Goal: Task Accomplishment & Management: Manage account settings

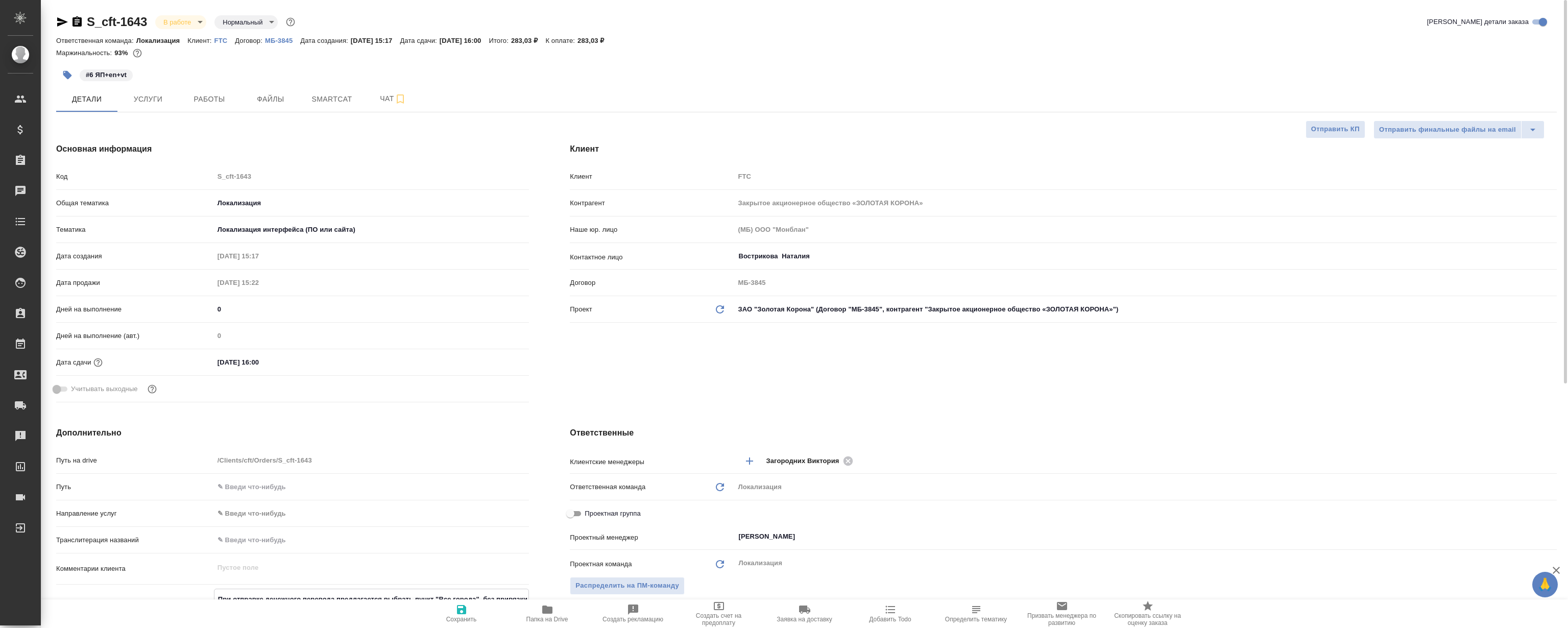
select select "RU"
click at [227, 100] on span "Работы" at bounding box center [209, 99] width 49 height 13
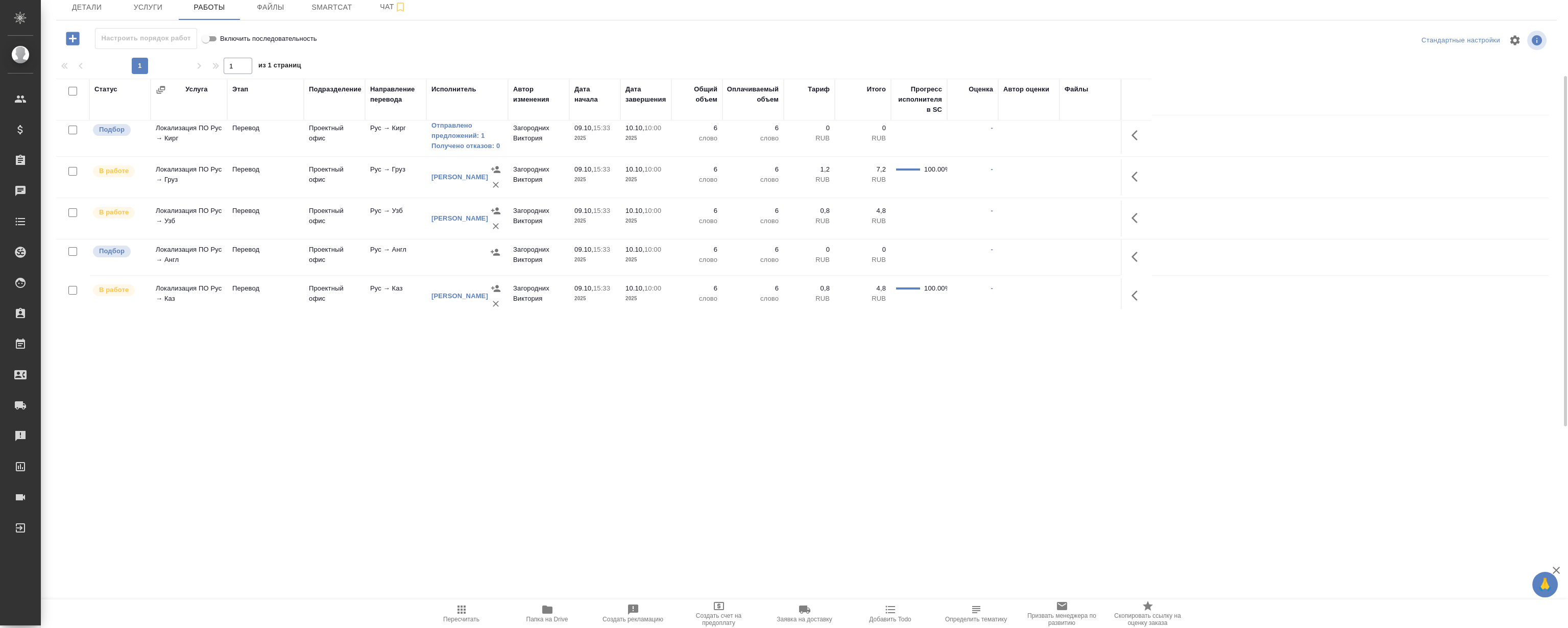
scroll to position [55, 0]
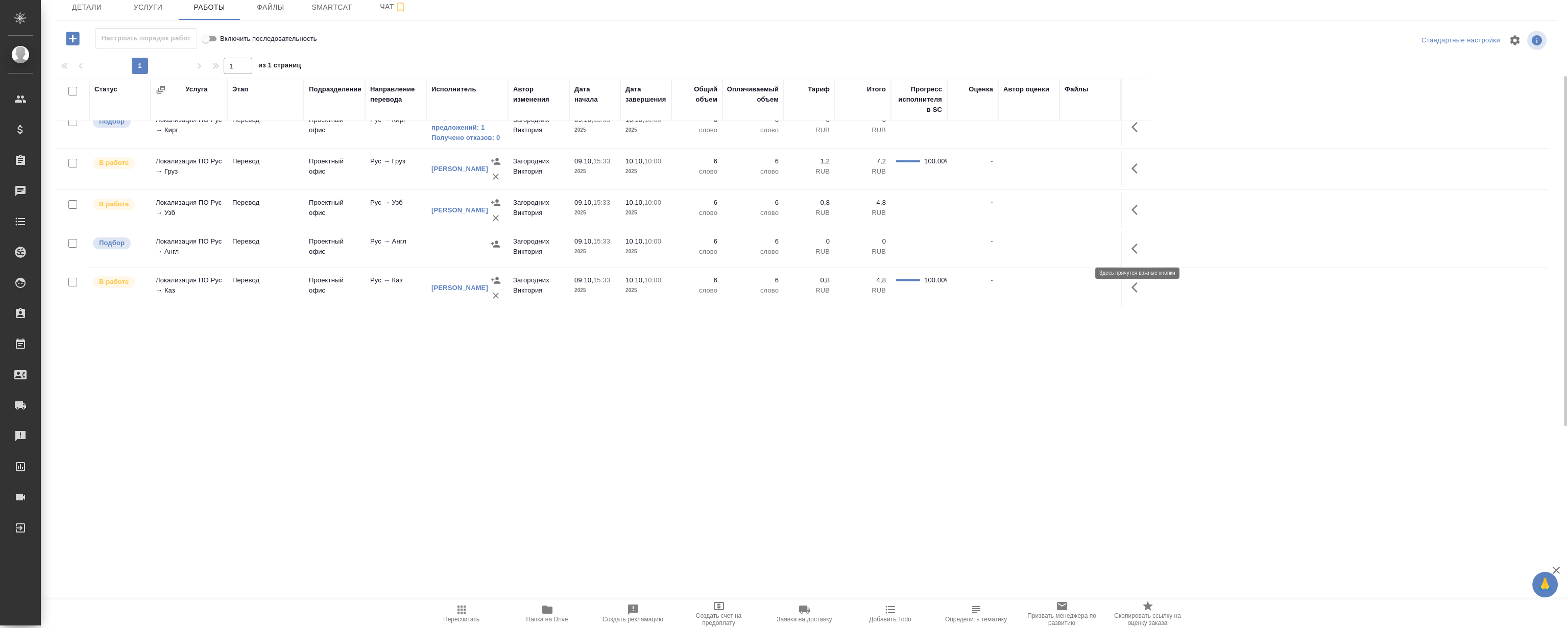
click at [1138, 243] on icon "button" at bounding box center [1138, 248] width 12 height 12
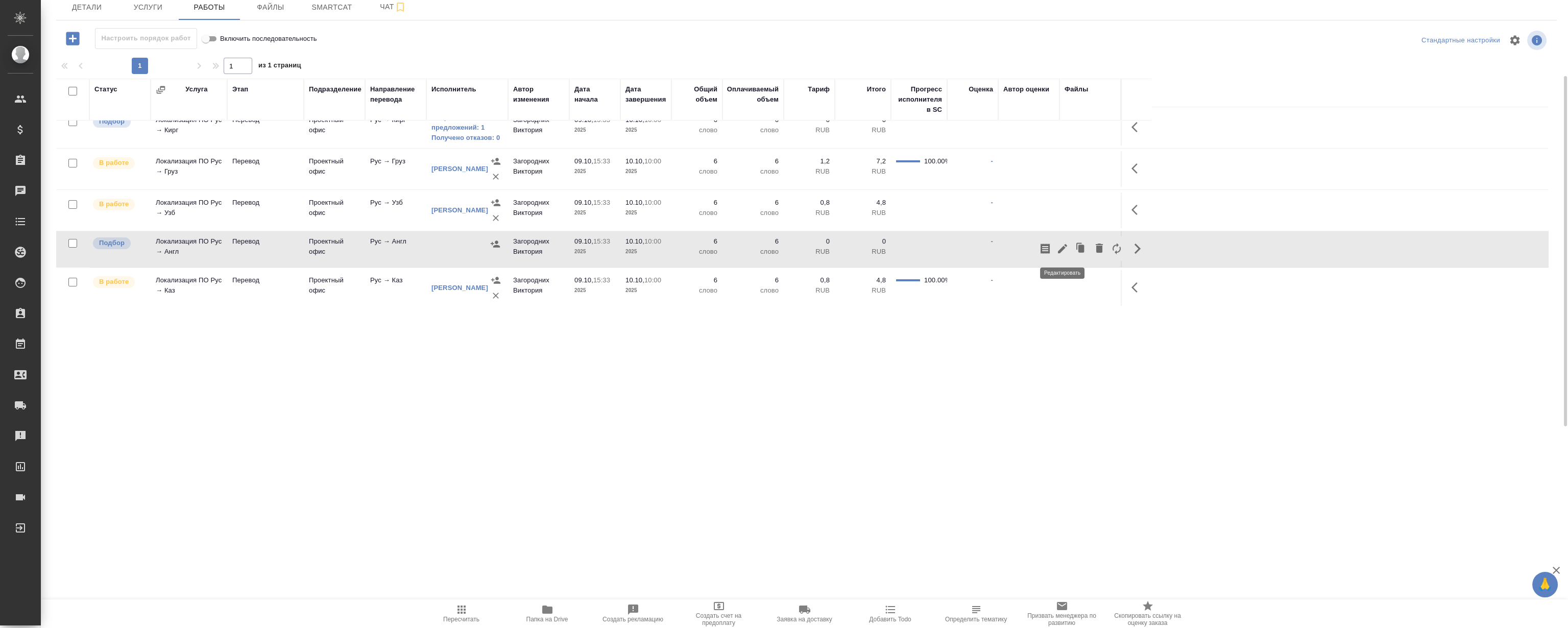
click at [1062, 248] on icon "button" at bounding box center [1062, 248] width 9 height 9
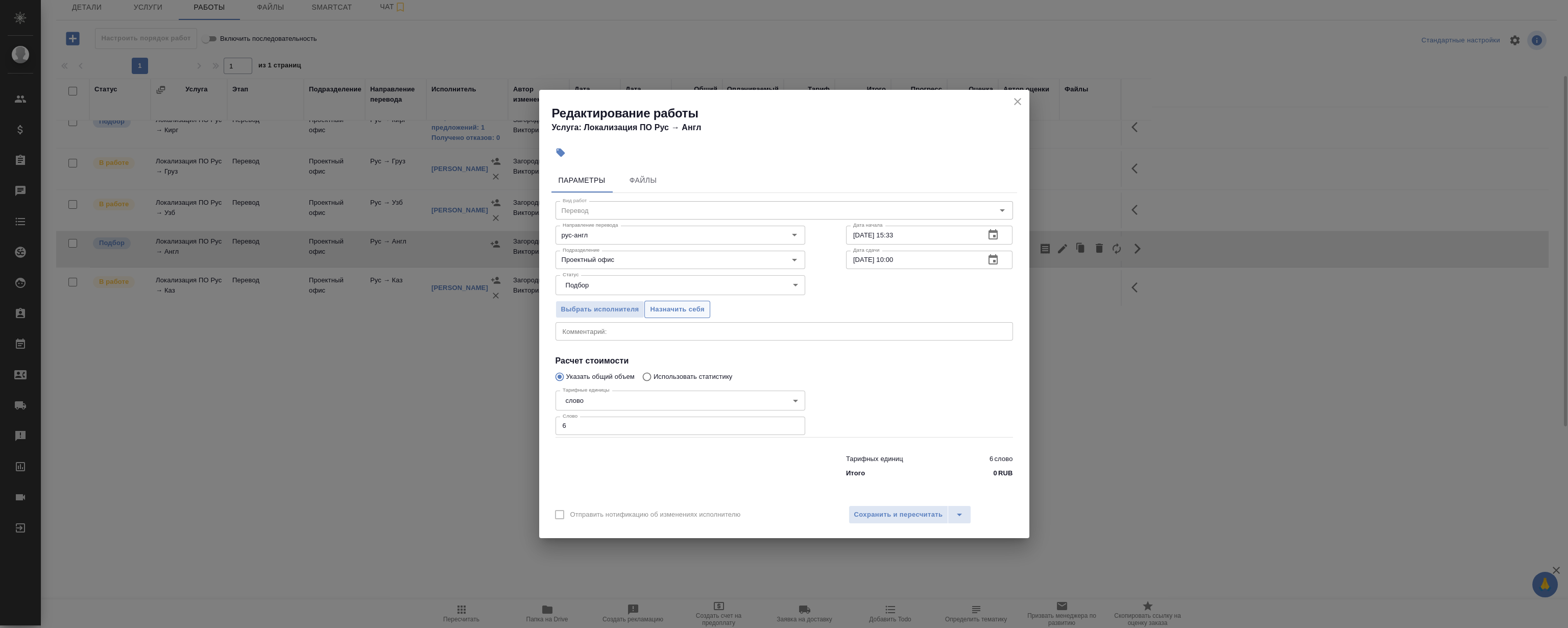
click at [667, 307] on span "Назначить себя" at bounding box center [677, 309] width 54 height 12
click at [1022, 97] on icon "close" at bounding box center [1018, 102] width 12 height 12
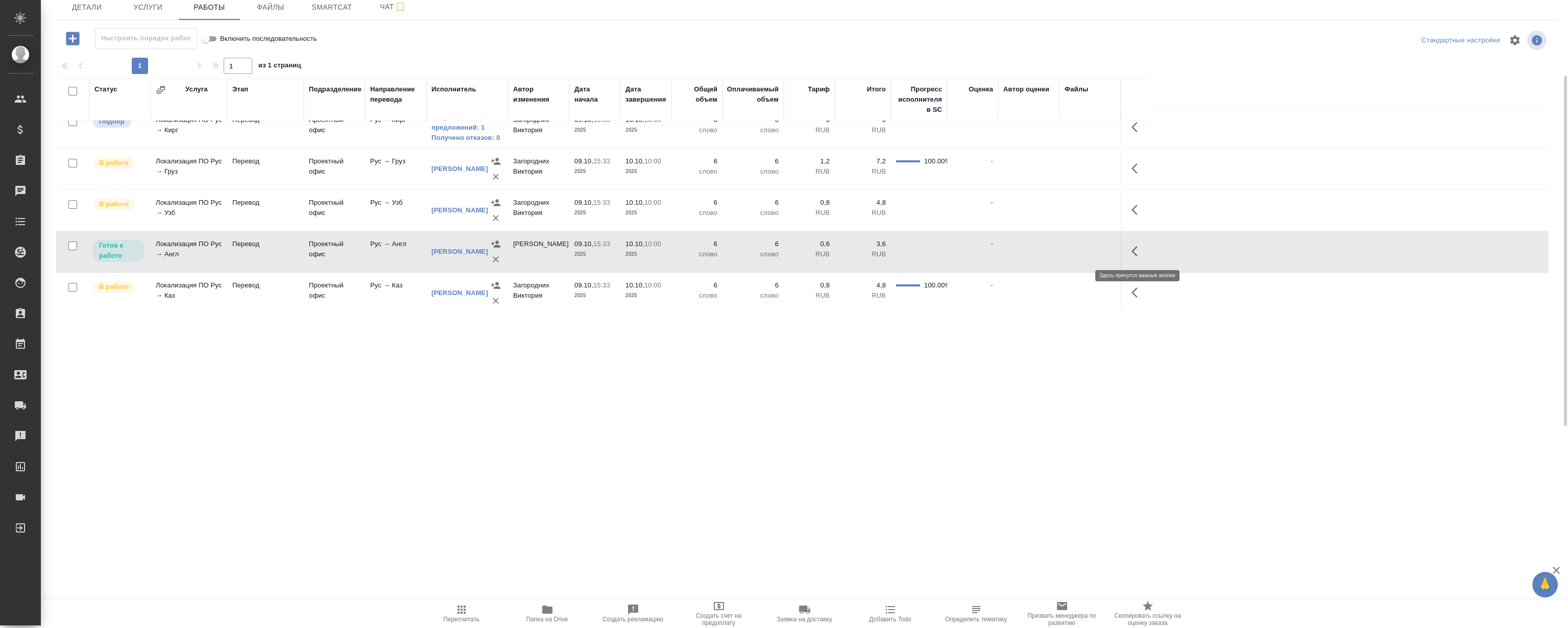
click at [1139, 251] on icon "button" at bounding box center [1138, 251] width 12 height 12
click at [1060, 249] on icon "button" at bounding box center [1063, 251] width 12 height 12
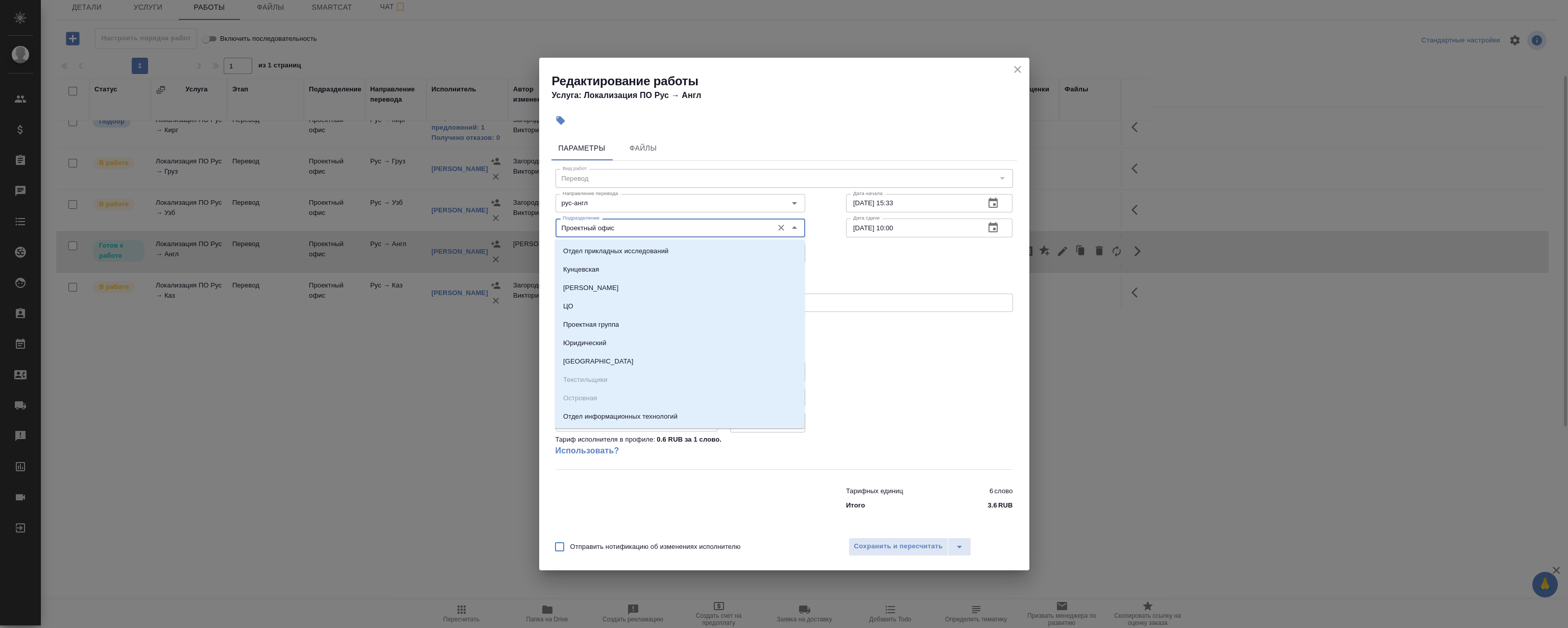
click at [627, 232] on input "Проектный офис" at bounding box center [663, 228] width 209 height 12
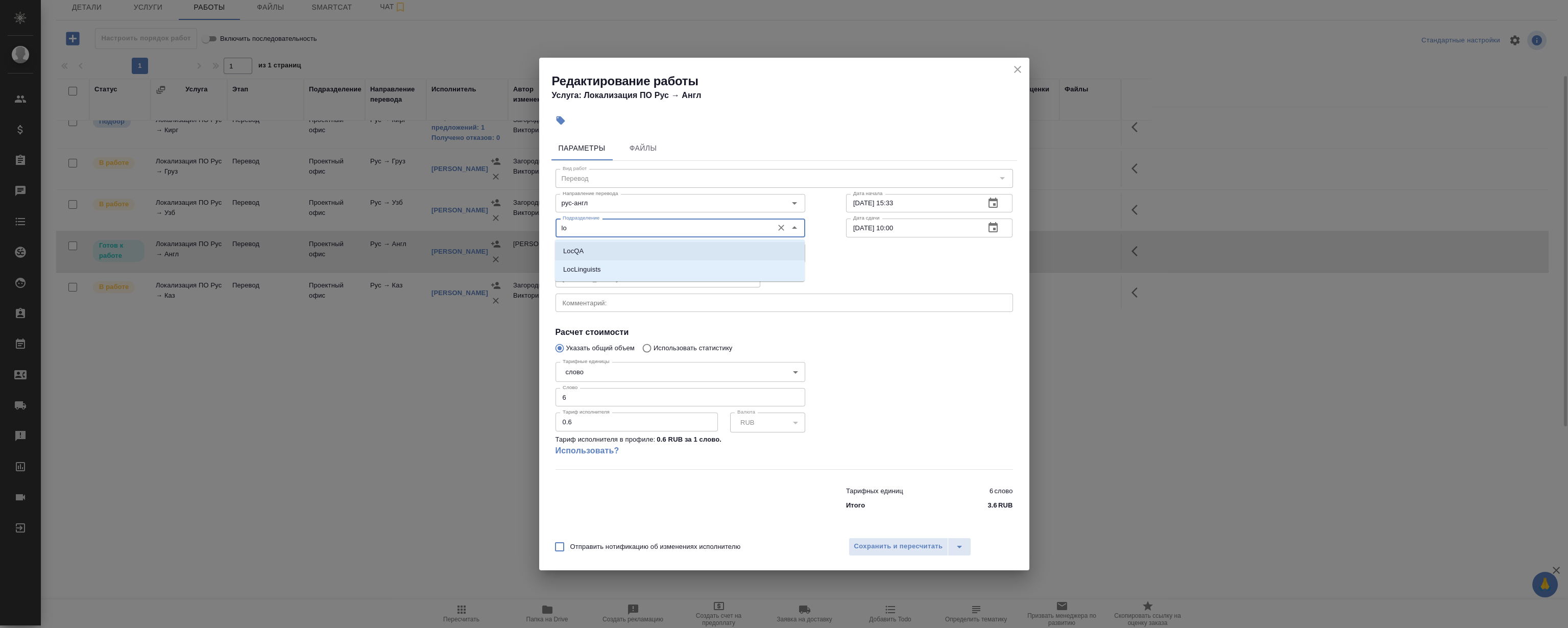
click at [578, 245] on li "LocQA" at bounding box center [680, 251] width 250 height 18
type input "LocQA"
click at [610, 245] on body "🙏 .cls-1 fill:#fff; AWATERA Magerramov Ruslan Клиенты Спецификации Заказы 0 Чат…" at bounding box center [784, 314] width 1568 height 628
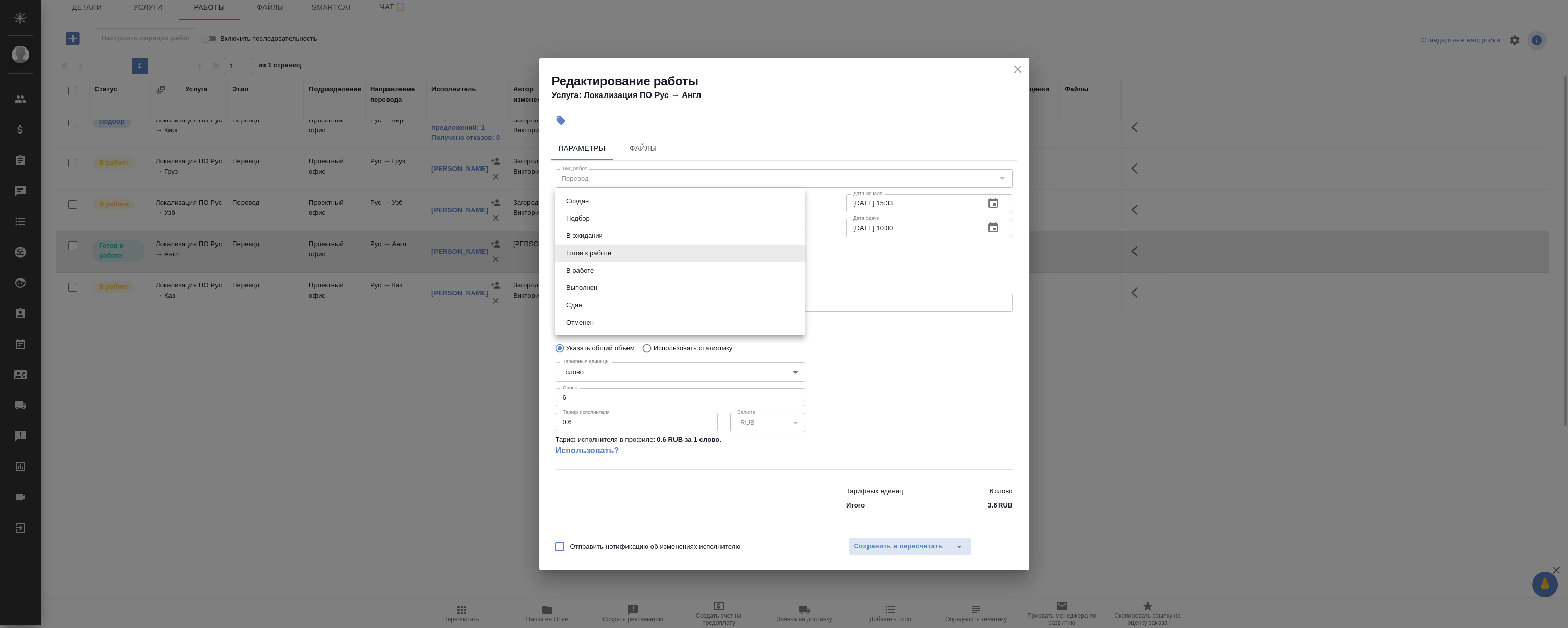
click at [603, 306] on li "Сдан" at bounding box center [680, 305] width 250 height 18
type input "closed"
click at [922, 546] on span "Сохранить и пересчитать" at bounding box center [898, 546] width 89 height 12
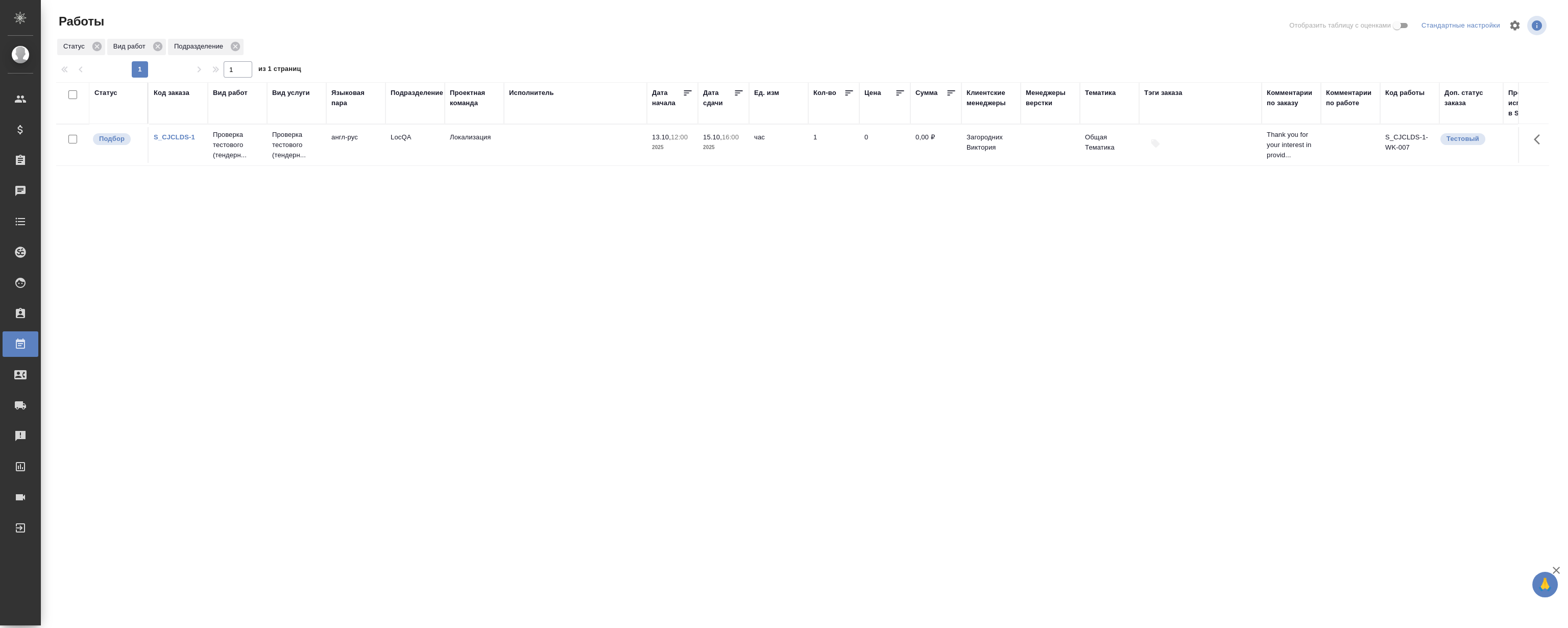
drag, startPoint x: 0, startPoint y: 0, endPoint x: 455, endPoint y: 346, distance: 571.6
click at [454, 346] on div "Статус Код заказа Вид работ Вид услуги Языковая пара Подразделение Проектная ко…" at bounding box center [802, 266] width 1493 height 368
click at [191, 136] on link "S_CJCLDS-1" at bounding box center [174, 137] width 41 height 8
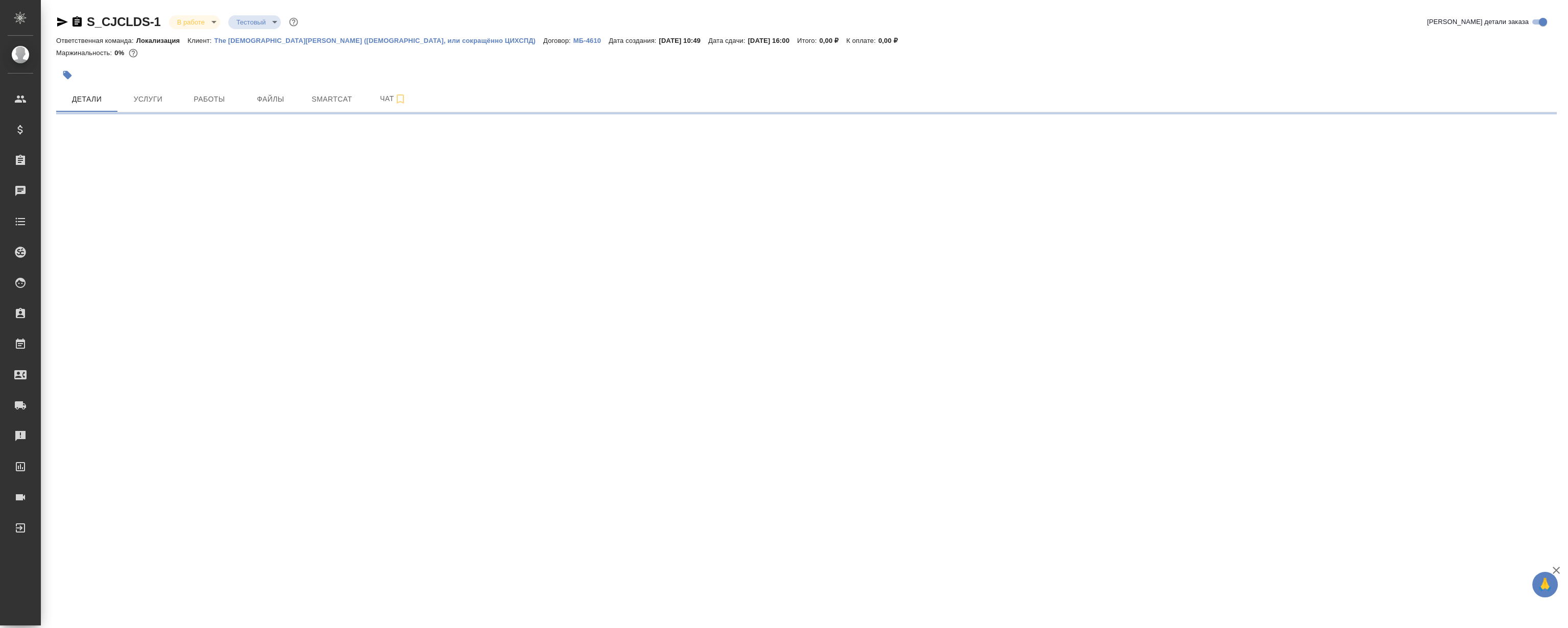
select select "RU"
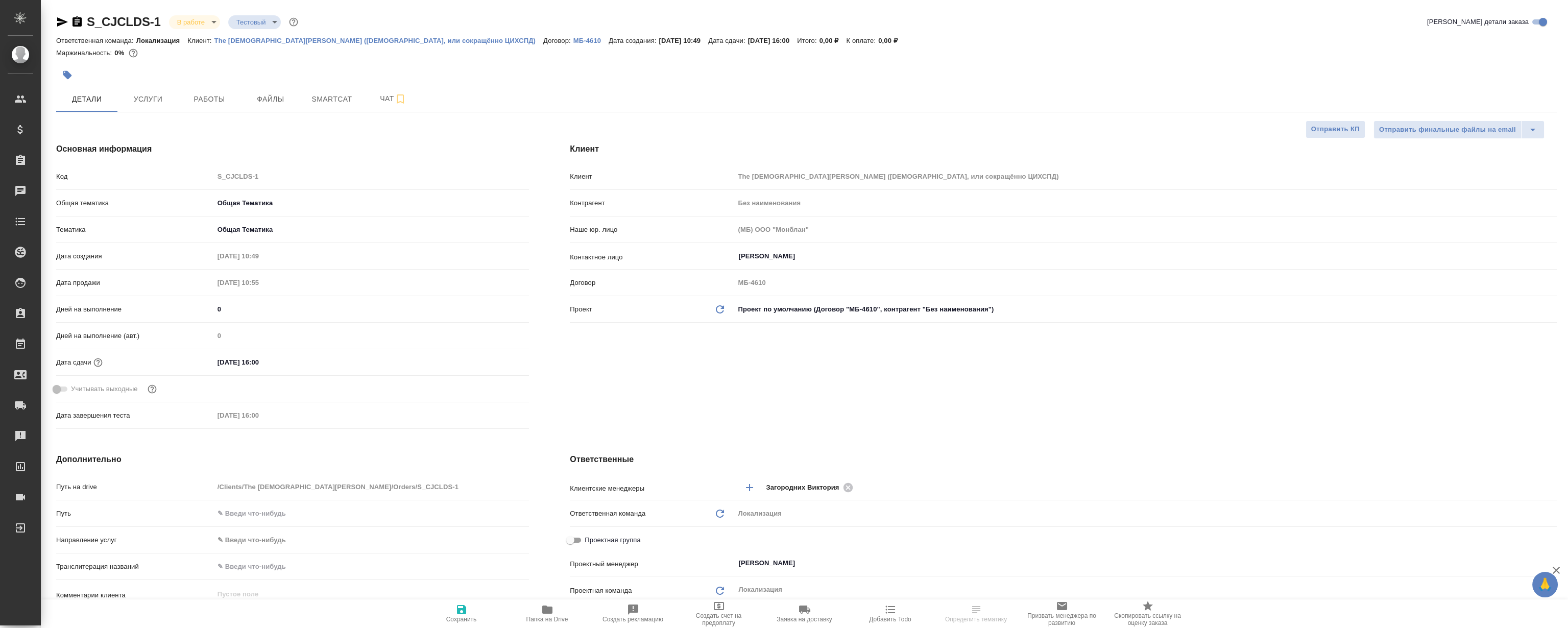
type textarea "x"
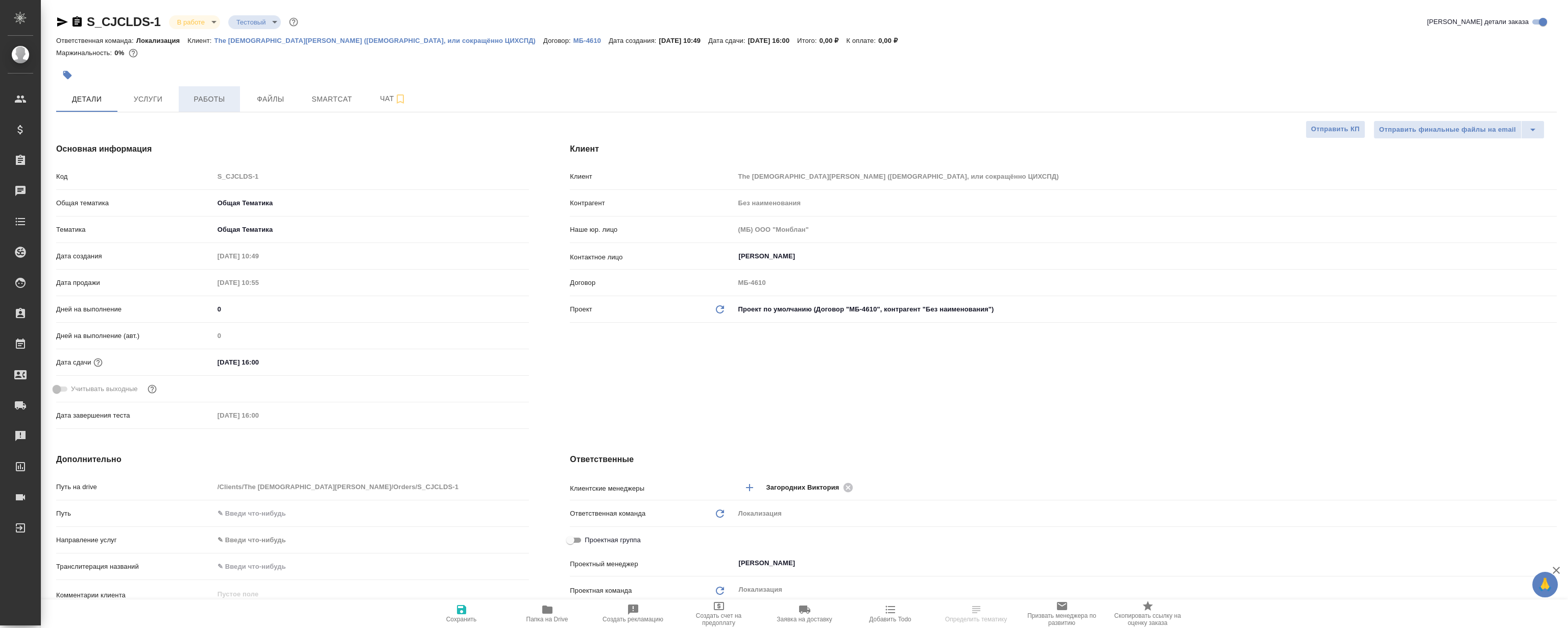
type textarea "x"
click at [200, 90] on button "Работы" at bounding box center [209, 99] width 61 height 26
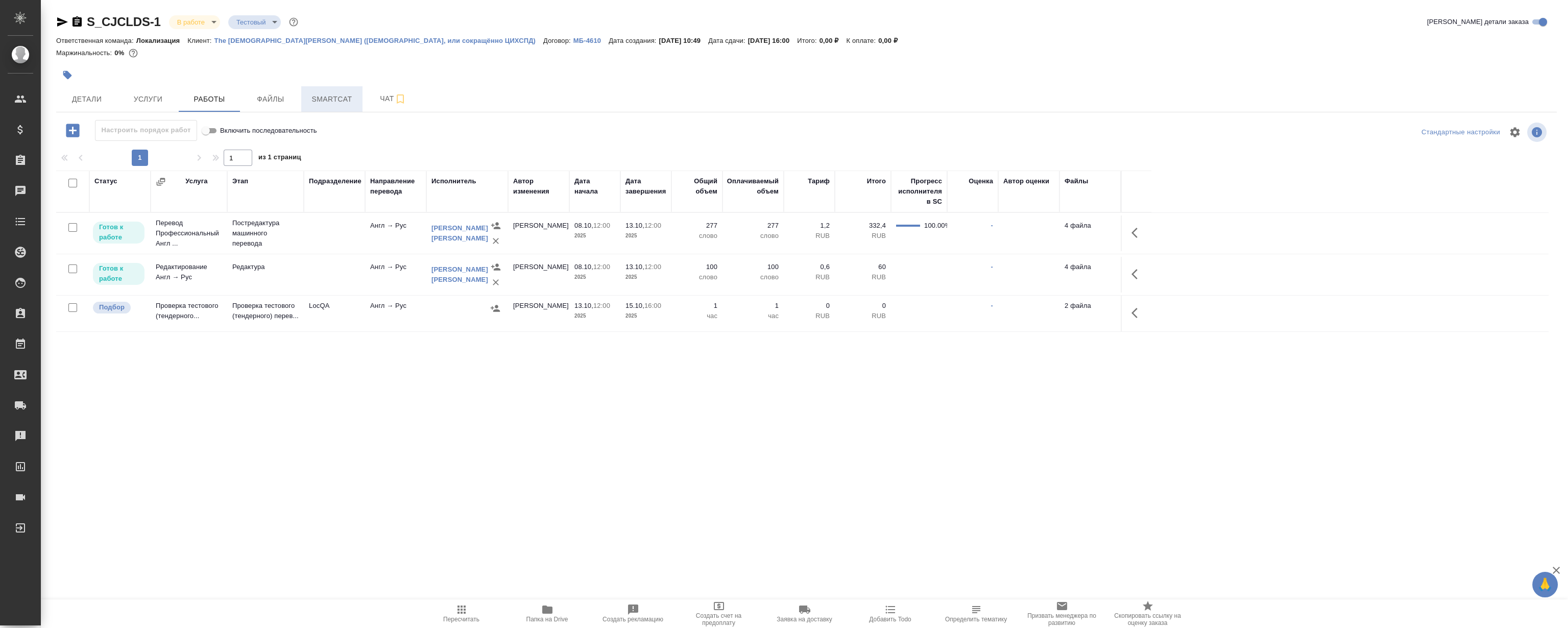
click at [331, 107] on button "Smartcat" at bounding box center [332, 99] width 61 height 26
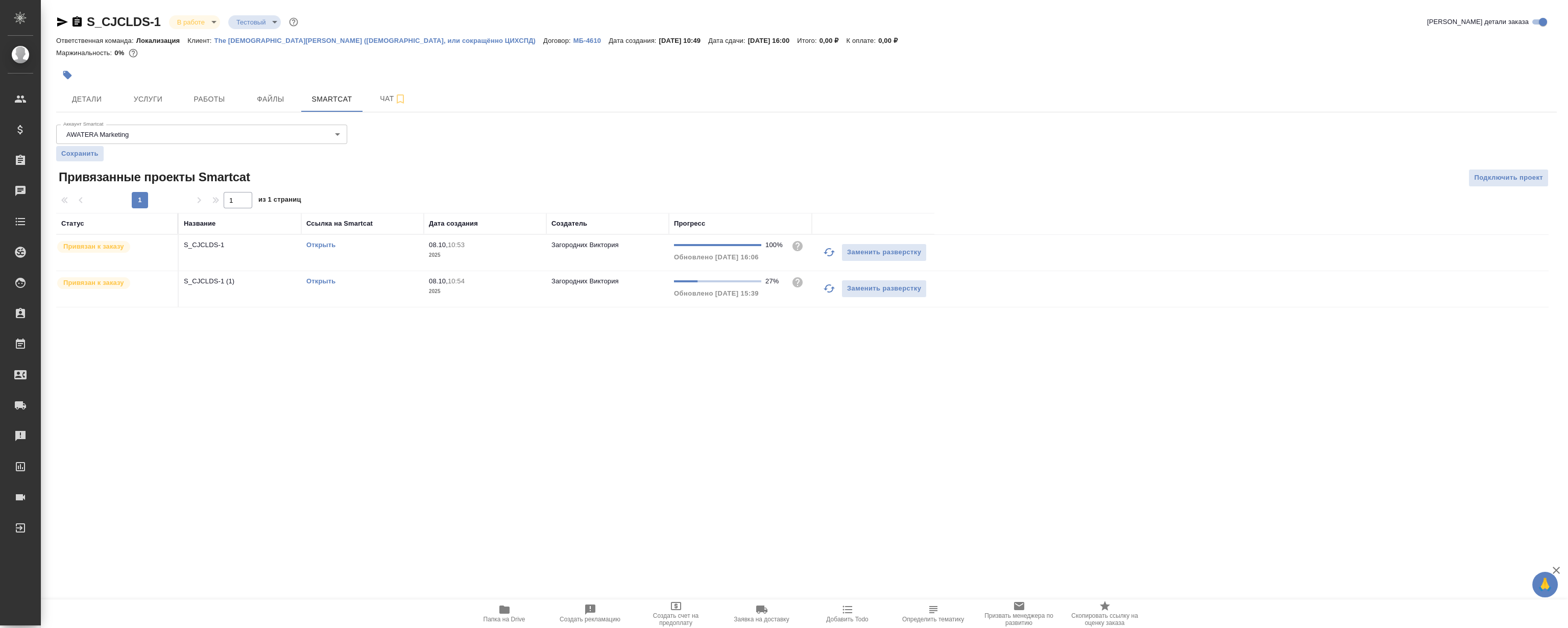
click at [317, 245] on link "Открыть" at bounding box center [321, 245] width 29 height 8
click at [223, 103] on span "Работы" at bounding box center [209, 99] width 49 height 13
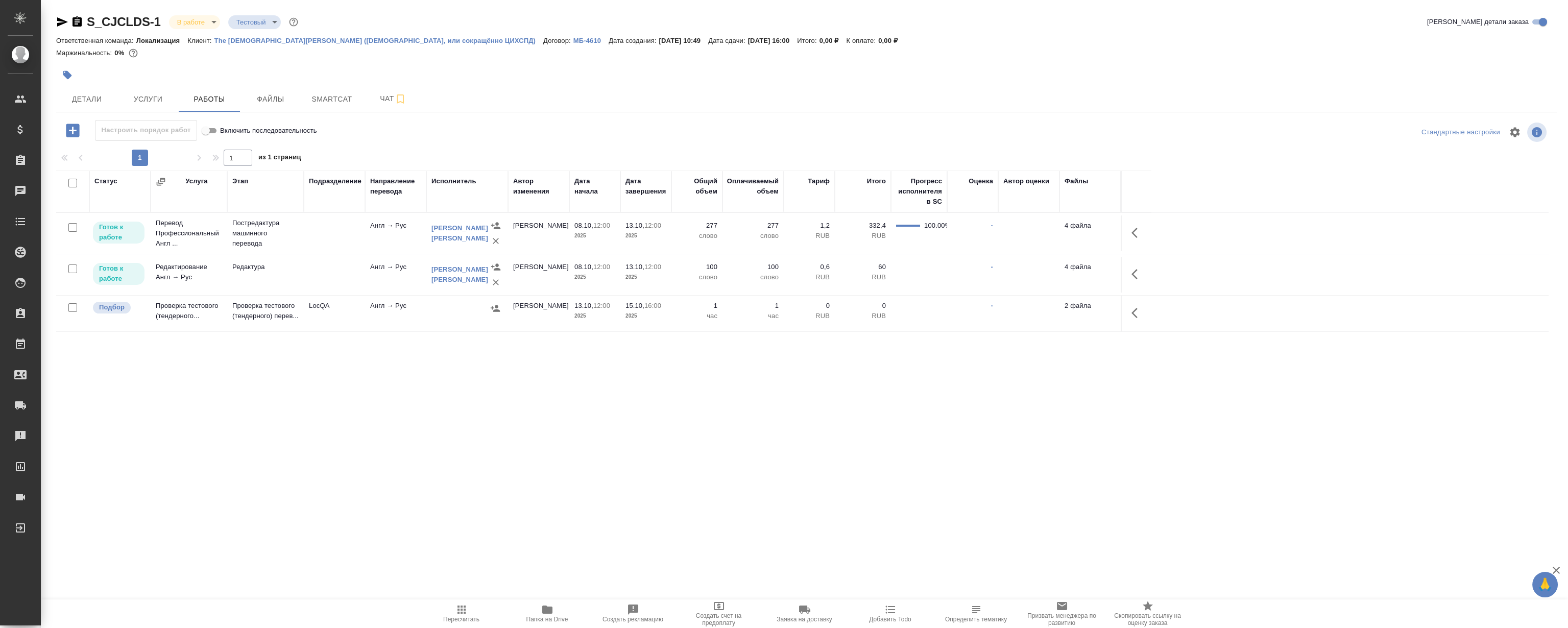
click at [679, 399] on div "Статус Услуга Этап Подразделение Направление перевода Исполнитель Автор изменен…" at bounding box center [802, 285] width 1493 height 229
drag, startPoint x: 684, startPoint y: 408, endPoint x: 587, endPoint y: 333, distance: 122.6
click at [684, 406] on div "S_CJCLDS-1 В работе inProgress Тестовый test Кратко детали заказа Ответственная…" at bounding box center [807, 213] width 1512 height 426
